Goal: Information Seeking & Learning: Find specific fact

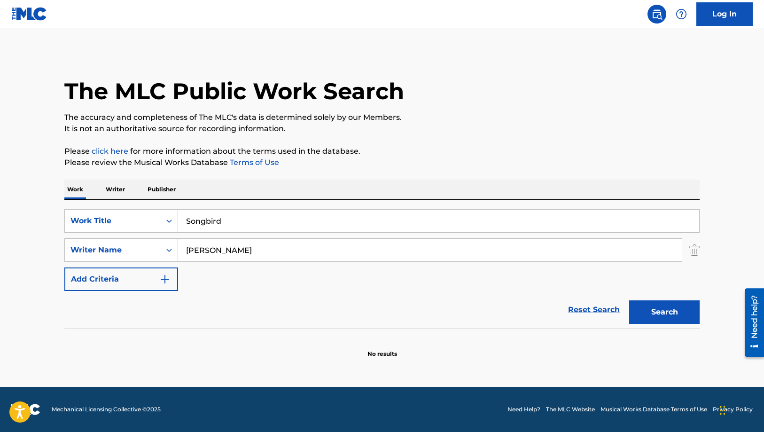
click at [658, 16] on img at bounding box center [657, 13] width 11 height 11
drag, startPoint x: 285, startPoint y: 213, endPoint x: 149, endPoint y: 220, distance: 136.0
click at [149, 220] on div "SearchWithCriteriaecbe4541-90d1-4846-b06a-ddfc98d941db Work Title Songbird" at bounding box center [382, 221] width 636 height 24
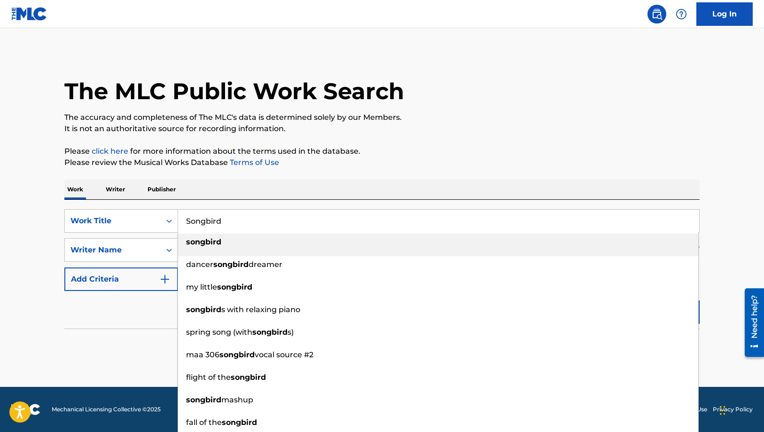
paste input ""[PERSON_NAME], Did You Know"
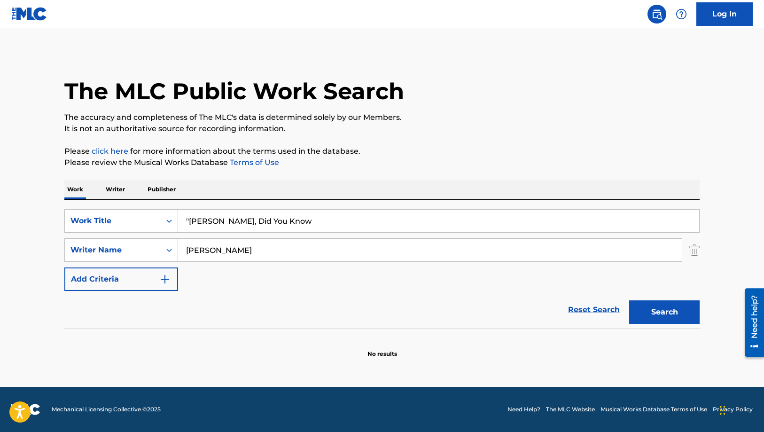
click at [187, 222] on input ""[PERSON_NAME], Did You Know" at bounding box center [438, 221] width 521 height 23
type input "[PERSON_NAME], Did You Know"
drag, startPoint x: 214, startPoint y: 251, endPoint x: 168, endPoint y: 253, distance: 46.6
click at [168, 253] on div "SearchWithCriteria6dfd7699-0279-4edb-b4c5-4cbf4ba92174 Writer Name [PERSON_NAME]" at bounding box center [382, 250] width 636 height 24
type input "[PERSON_NAME]"
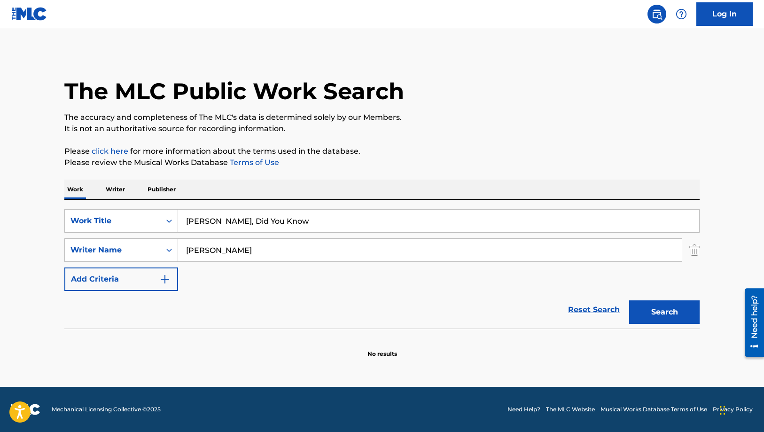
click at [629, 300] on button "Search" at bounding box center [664, 312] width 71 height 24
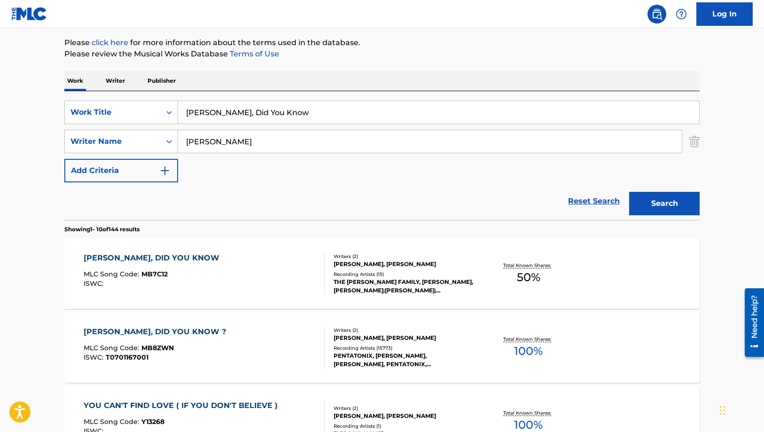
scroll to position [126, 0]
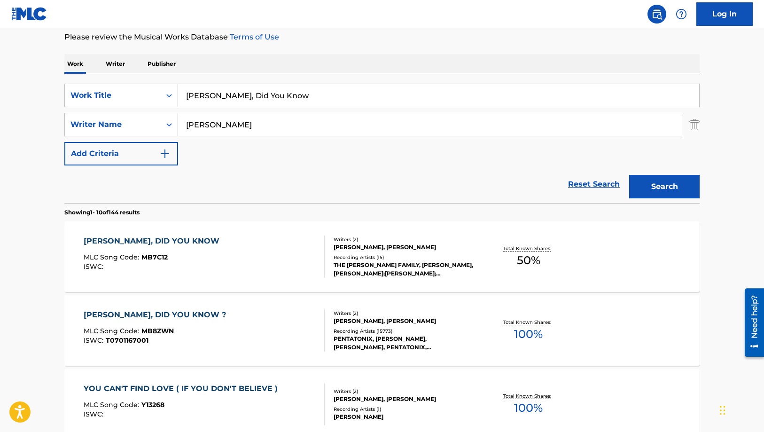
click at [237, 319] on div "[PERSON_NAME], DID YOU KNOW ? MLC Song Code : MB8ZWN ISWC : T0701167001" at bounding box center [205, 330] width 242 height 42
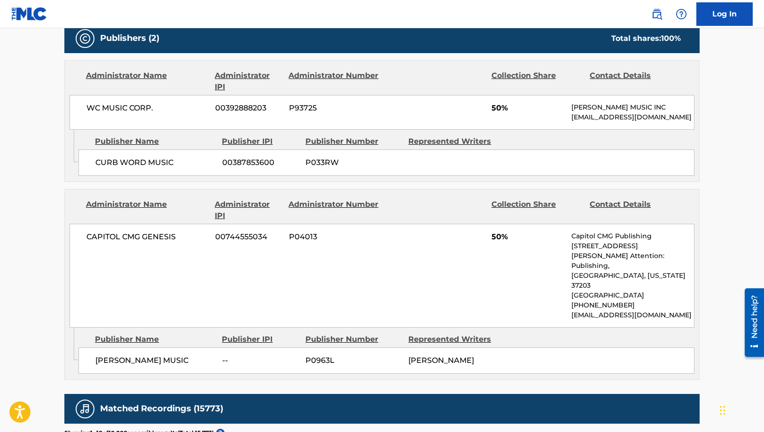
scroll to position [752, 0]
